Goal: Information Seeking & Learning: Learn about a topic

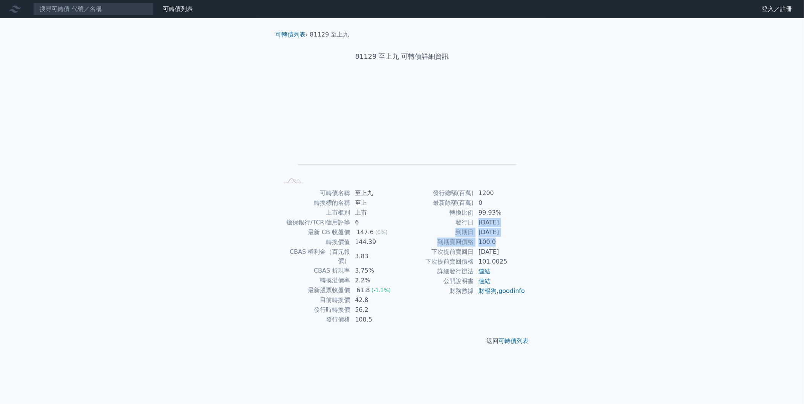
drag, startPoint x: 480, startPoint y: 223, endPoint x: 523, endPoint y: 237, distance: 46.0
click at [523, 237] on tbody "發行總額(百萬) 1200 最新餘額(百萬) 0 轉換比例 99.93% 發行日 2022-03-10 到期日 2025-03-10 到期賣回價格 100.0…" at bounding box center [464, 242] width 124 height 108
click at [519, 229] on td "2025-03-10" at bounding box center [500, 232] width 52 height 10
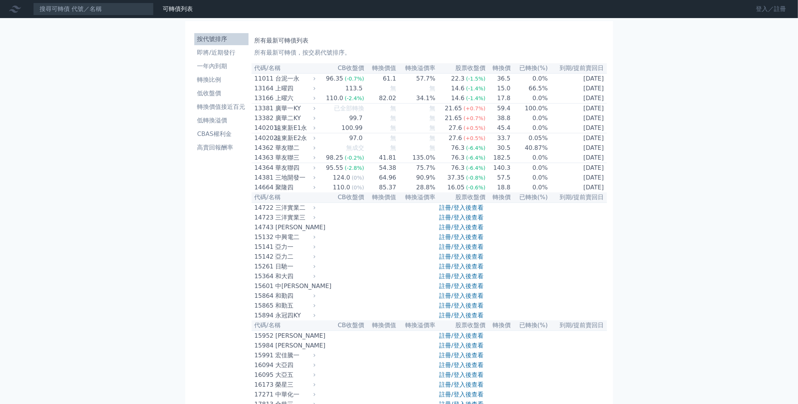
click at [758, 8] on link "登入／註冊" at bounding box center [771, 9] width 42 height 12
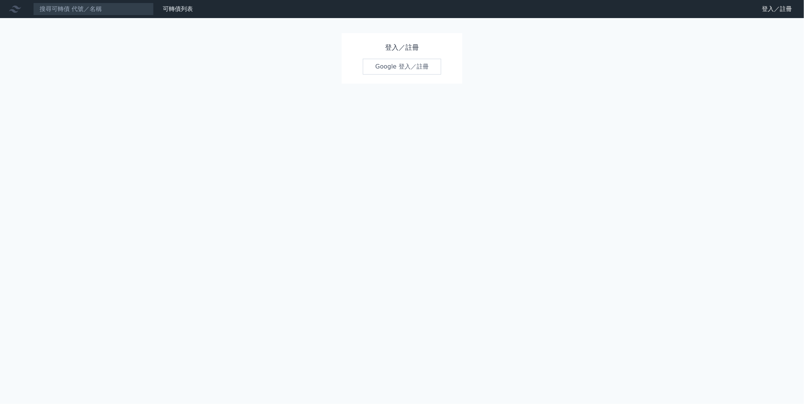
click at [385, 66] on link "Google 登入／註冊" at bounding box center [402, 67] width 78 height 16
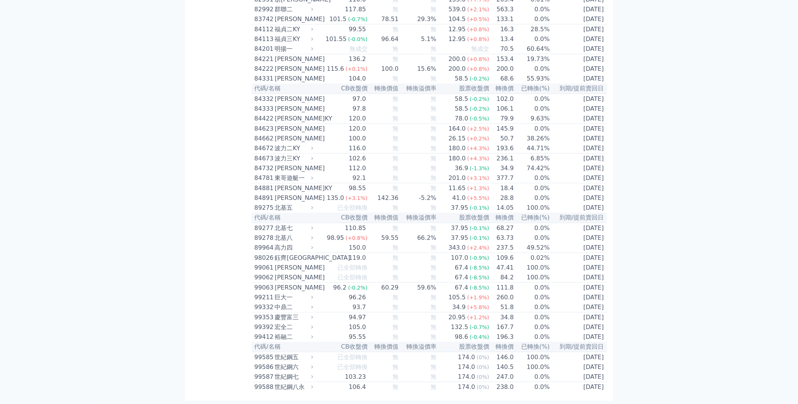
scroll to position [4029, 0]
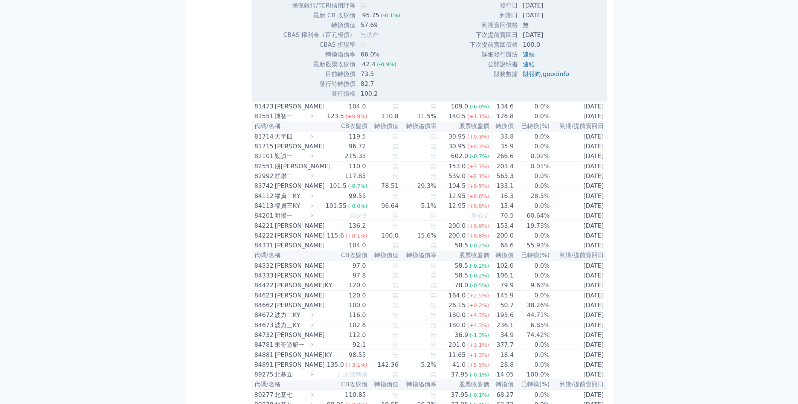
scroll to position [4104, 0]
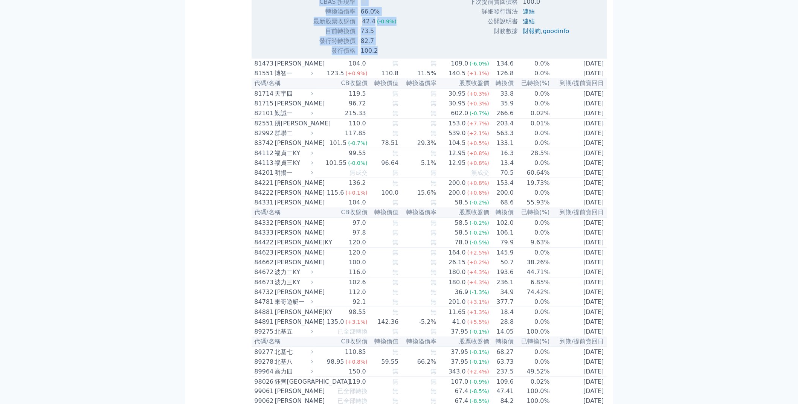
drag, startPoint x: 360, startPoint y: 255, endPoint x: 386, endPoint y: 322, distance: 72.6
click at [394, 46] on td "82.7" at bounding box center [381, 41] width 50 height 10
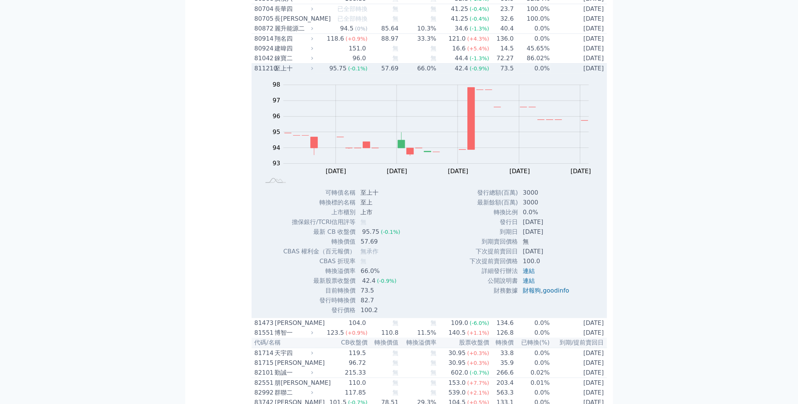
scroll to position [3841, 0]
